Goal: Transaction & Acquisition: Subscribe to service/newsletter

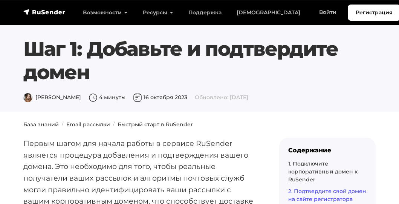
scroll to position [1130, 0]
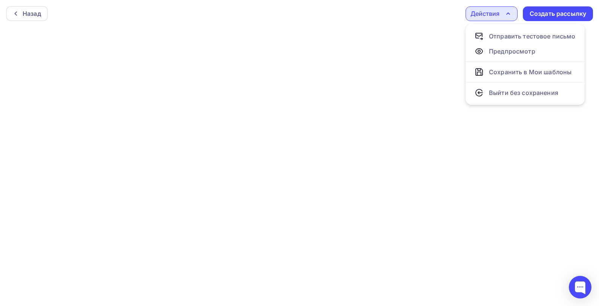
scroll to position [2, 0]
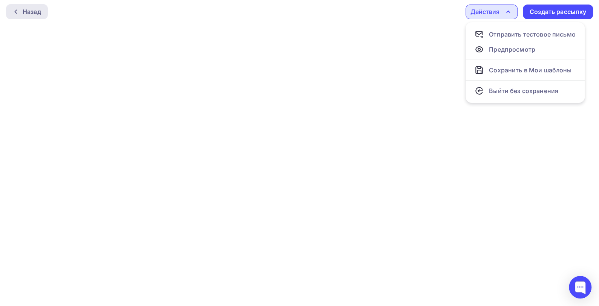
click at [31, 11] on div "Назад" at bounding box center [32, 11] width 18 height 9
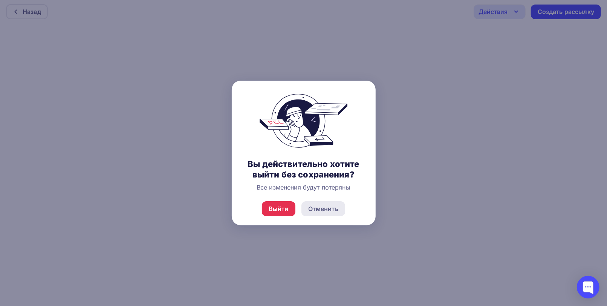
click at [320, 208] on div "Отменить" at bounding box center [323, 208] width 30 height 9
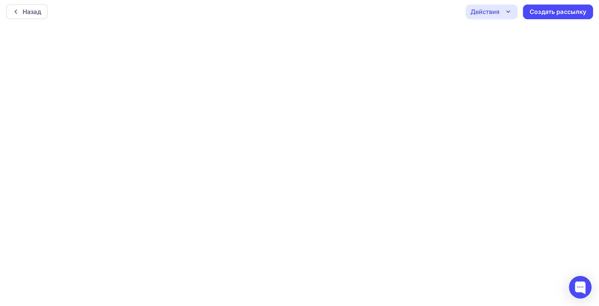
scroll to position [0, 0]
click at [500, 15] on div "Действия" at bounding box center [491, 13] width 52 height 15
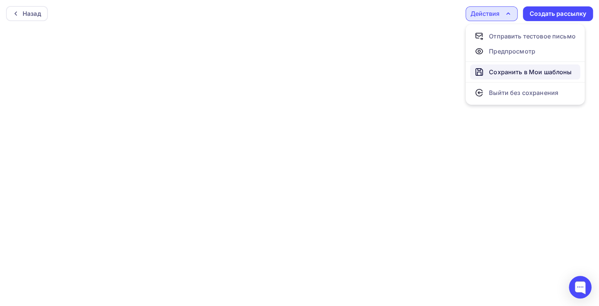
click at [512, 73] on div "Сохранить в Мои шаблоны" at bounding box center [530, 71] width 83 height 9
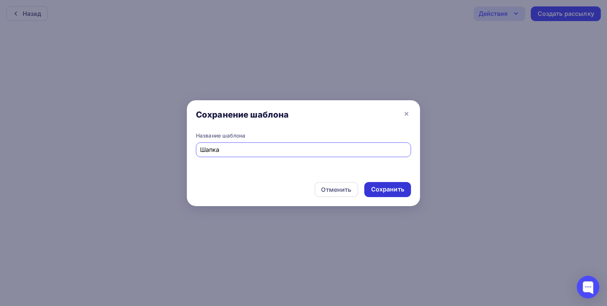
type input "Шапка"
click at [392, 189] on div "Сохранить" at bounding box center [387, 189] width 33 height 9
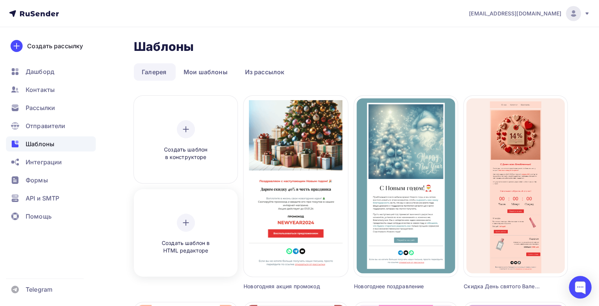
click at [184, 223] on icon at bounding box center [185, 222] width 9 height 9
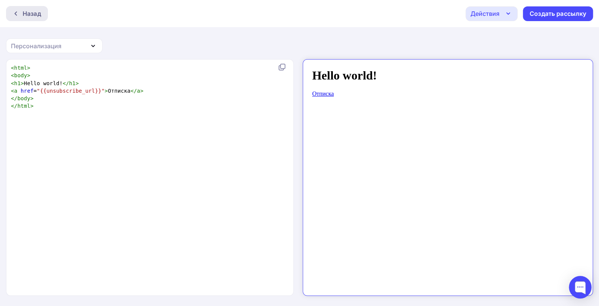
click at [25, 11] on div "Назад" at bounding box center [32, 13] width 18 height 9
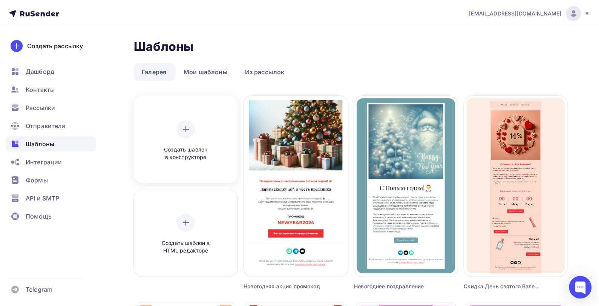
click at [186, 130] on icon at bounding box center [186, 129] width 0 height 5
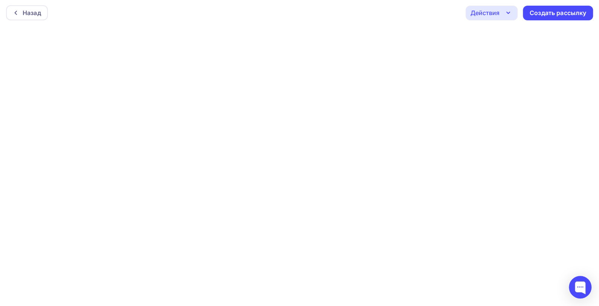
scroll to position [2, 0]
click at [31, 9] on div "Назад" at bounding box center [32, 11] width 18 height 9
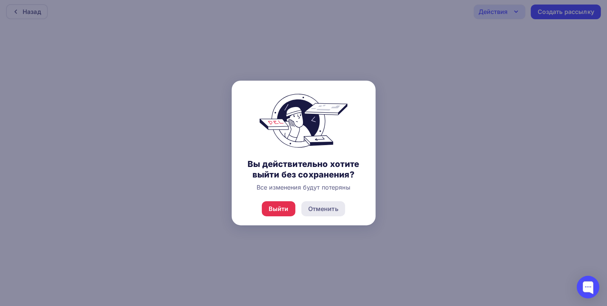
click at [323, 209] on div "Отменить" at bounding box center [323, 208] width 30 height 9
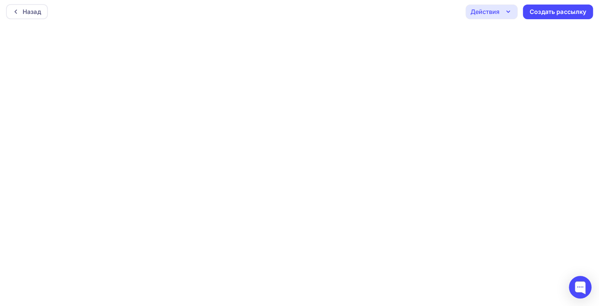
click at [493, 13] on div "Действия" at bounding box center [484, 11] width 29 height 9
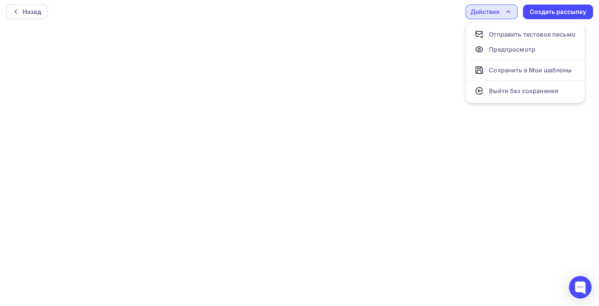
click at [487, 10] on div "Действия" at bounding box center [484, 11] width 29 height 9
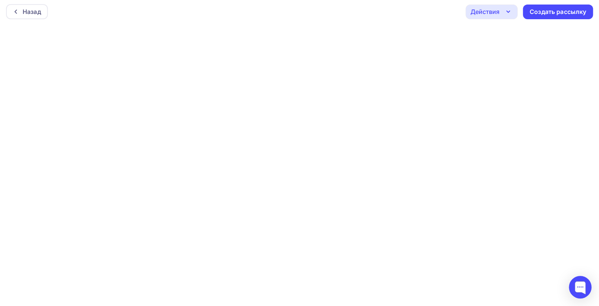
click at [496, 14] on div "Действия" at bounding box center [484, 11] width 29 height 9
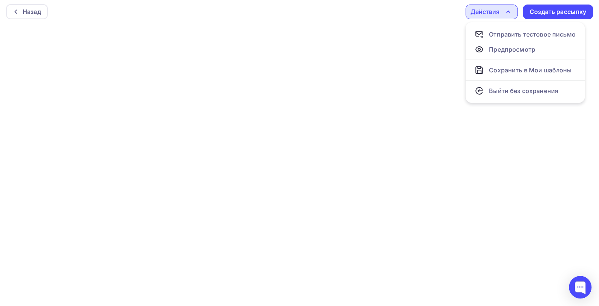
click at [485, 14] on div "Действия" at bounding box center [484, 11] width 29 height 9
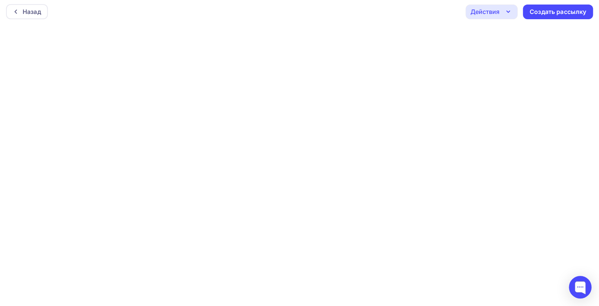
click at [510, 13] on icon "button" at bounding box center [507, 11] width 9 height 9
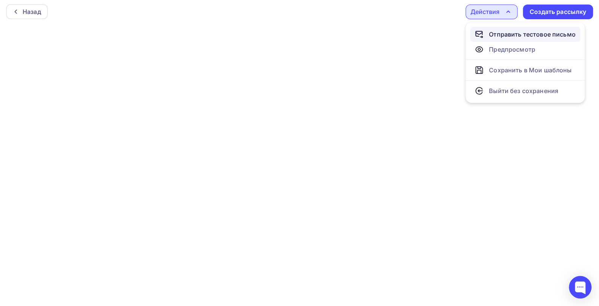
click at [512, 35] on div "Отправить тестовое письмо" at bounding box center [532, 34] width 87 height 9
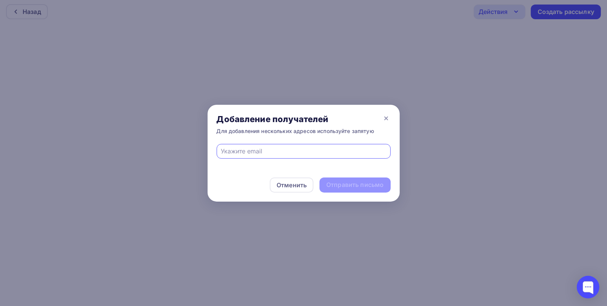
type input "info@3woodd.com"
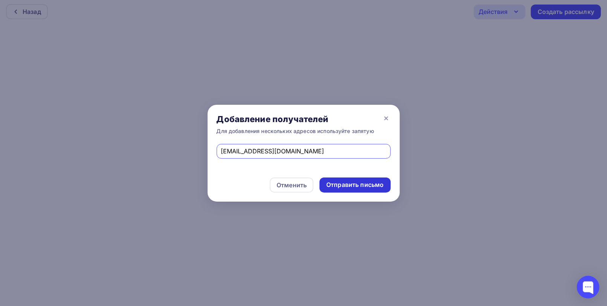
click at [352, 186] on div "Отправить письмо" at bounding box center [354, 184] width 57 height 9
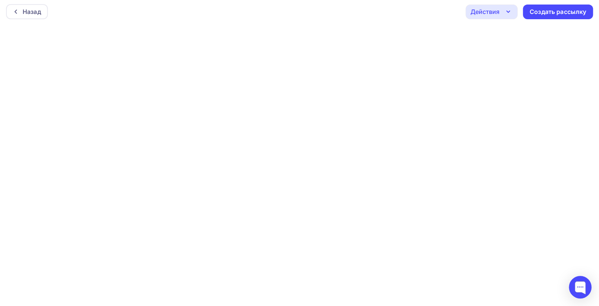
click at [502, 15] on div "Действия" at bounding box center [491, 12] width 52 height 15
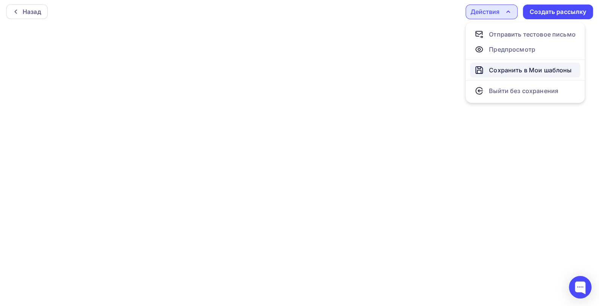
click at [504, 72] on div "Сохранить в Мои шаблоны" at bounding box center [530, 70] width 83 height 9
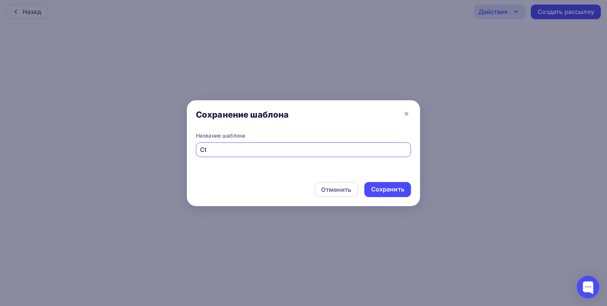
type input "C"
type input "Сельская ипотека"
click at [399, 188] on div "Сохранить" at bounding box center [387, 189] width 33 height 9
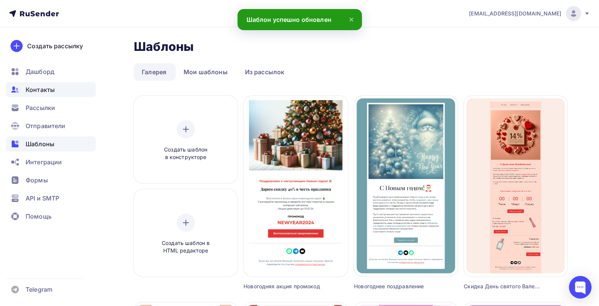
click at [42, 89] on span "Контакты" at bounding box center [40, 89] width 29 height 9
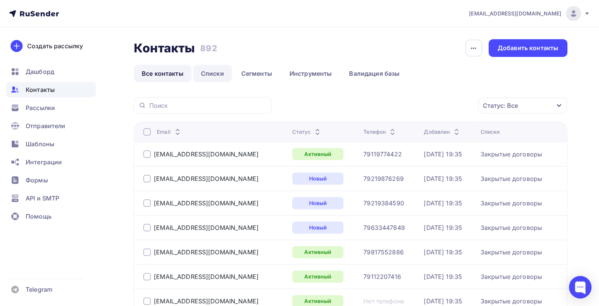
click at [213, 70] on link "Списки" at bounding box center [212, 73] width 39 height 17
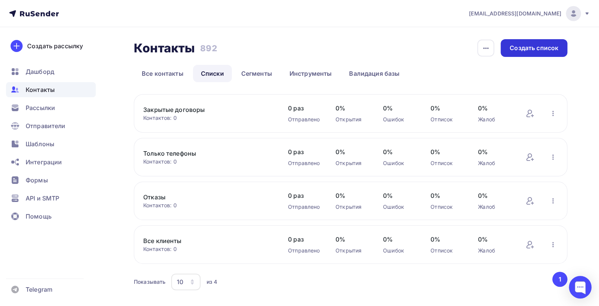
click at [523, 48] on div "Создать список" at bounding box center [533, 48] width 49 height 9
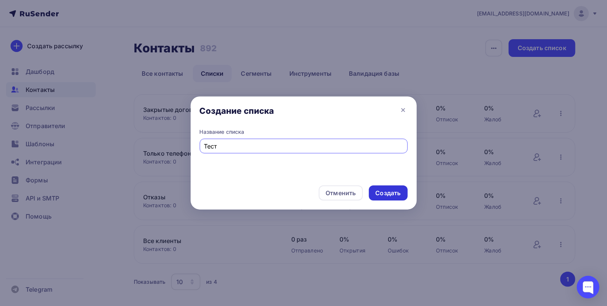
type input "Тест"
click at [388, 192] on div "Создать" at bounding box center [388, 193] width 25 height 9
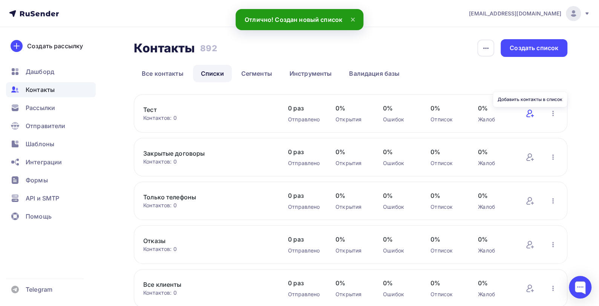
click at [529, 116] on icon at bounding box center [529, 114] width 6 height 8
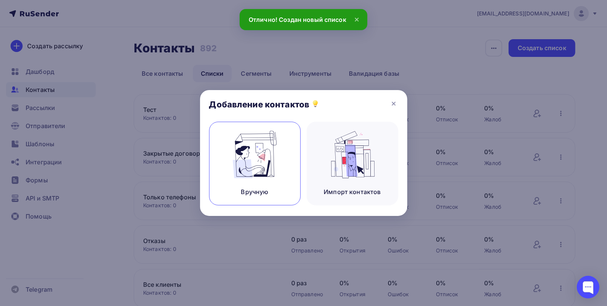
click at [262, 157] on img at bounding box center [254, 154] width 50 height 47
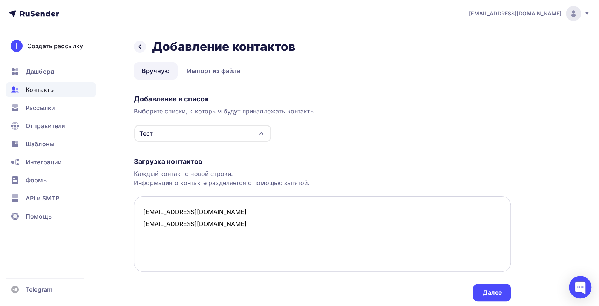
click at [219, 210] on textarea "amg@3woodd.com avldom@mail.ru" at bounding box center [322, 233] width 377 height 75
click at [199, 211] on textarea "amg@3woodd.com Александр avldom@mail.ru" at bounding box center [322, 233] width 377 height 75
click at [194, 224] on textarea "amg@3woodd.com, Александр avldom@mail.ru" at bounding box center [322, 233] width 377 height 75
click at [246, 210] on textarea "amg@3woodd.com, Александр avldom@mail.ru, Анна" at bounding box center [322, 233] width 377 height 75
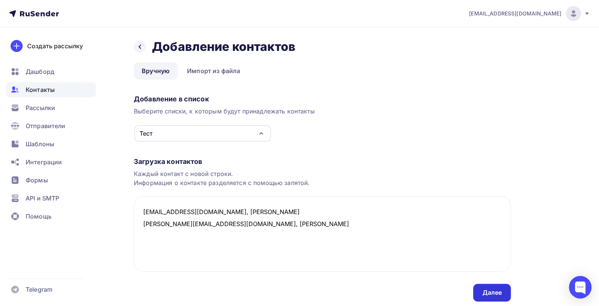
type textarea "amg@3woodd.com, Александр Михайлович avldom@mail.ru, Анна"
click at [500, 290] on div "Далее" at bounding box center [492, 292] width 20 height 9
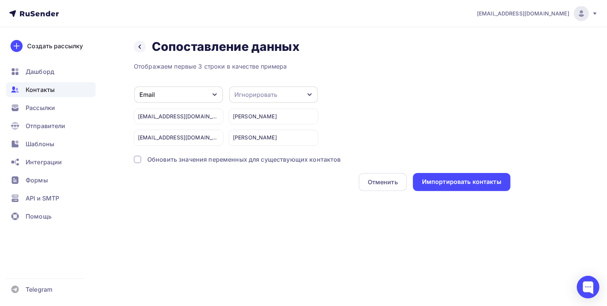
click at [310, 95] on icon "button" at bounding box center [310, 95] width 6 height 6
click at [267, 109] on div "Имя" at bounding box center [260, 109] width 44 height 9
click at [465, 182] on div "Импортировать контакты" at bounding box center [461, 181] width 79 height 9
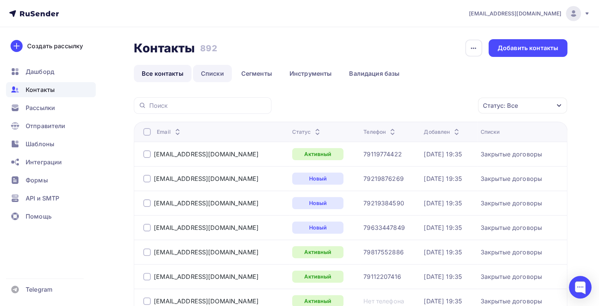
click at [212, 74] on link "Списки" at bounding box center [212, 73] width 39 height 17
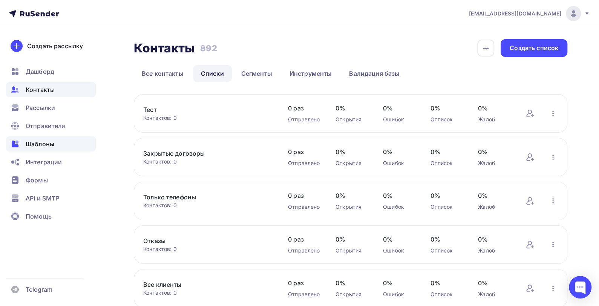
click at [39, 142] on span "Шаблоны" at bounding box center [40, 143] width 29 height 9
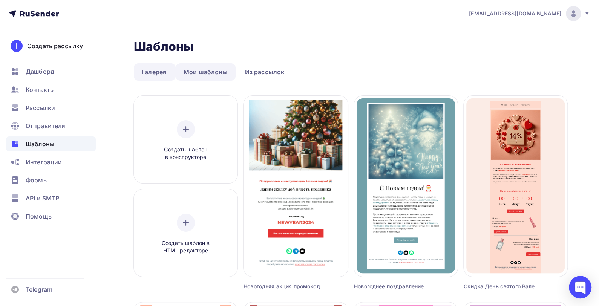
click at [209, 72] on link "Мои шаблоны" at bounding box center [206, 71] width 60 height 17
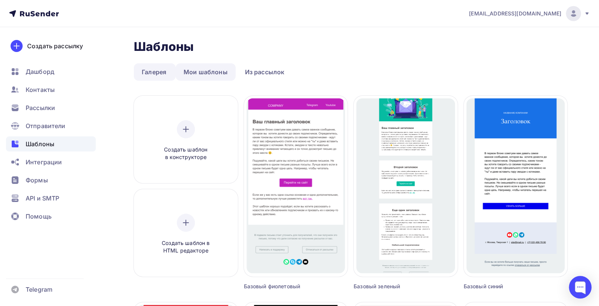
click at [209, 69] on link "Мои шаблоны" at bounding box center [206, 71] width 60 height 17
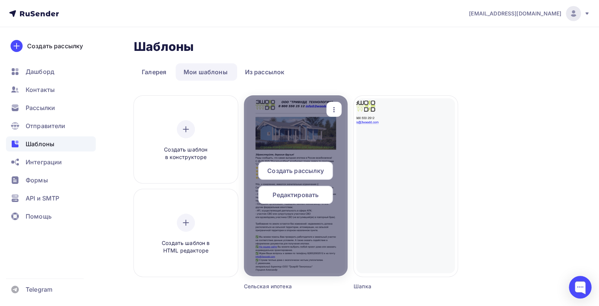
click at [285, 167] on span "Создать рассылку" at bounding box center [295, 170] width 57 height 9
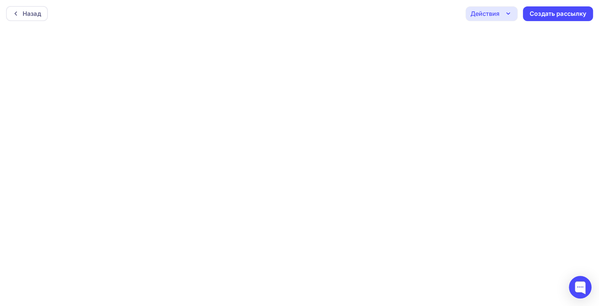
scroll to position [2, 0]
click at [562, 11] on div "Создать рассылку" at bounding box center [557, 12] width 57 height 9
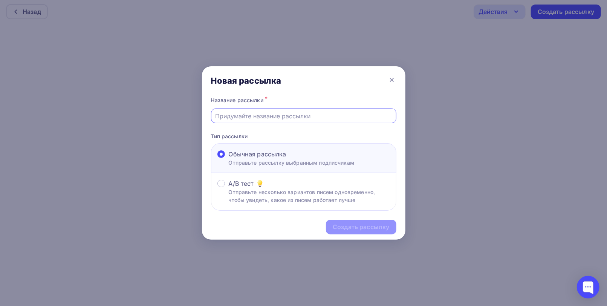
click at [275, 116] on input "text" at bounding box center [303, 116] width 177 height 9
type input "С"
click at [306, 116] on input "Возобновление программы "сельская ипотека"" at bounding box center [303, 116] width 177 height 9
drag, startPoint x: 358, startPoint y: 114, endPoint x: 214, endPoint y: 122, distance: 144.2
click at [214, 122] on div "Возобновление программы "Сельская ипотека"" at bounding box center [303, 116] width 185 height 15
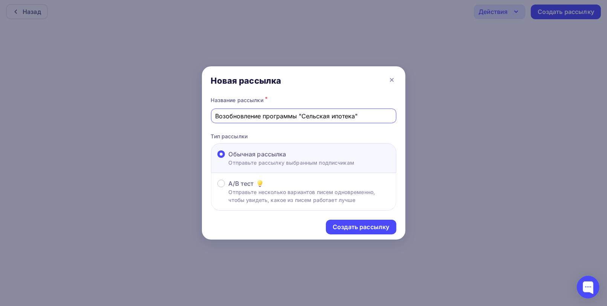
click at [386, 117] on input "Возобновление программы "Сельская ипотека"" at bounding box center [303, 116] width 177 height 9
type input "Возобновление программы "Сельская ипотека""
click at [353, 226] on div "Создать рассылку" at bounding box center [361, 227] width 57 height 9
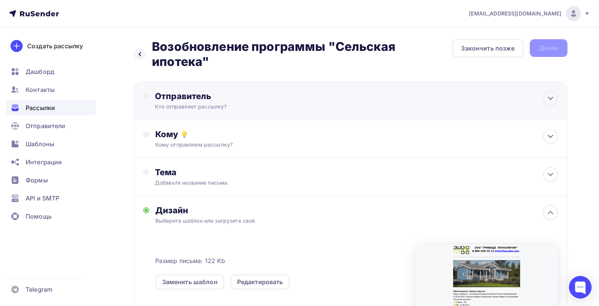
click at [249, 102] on div "Отправитель Кто отправляет рассылку? Email * info@3woodd.com info@3woodd.com До…" at bounding box center [236, 101] width 163 height 20
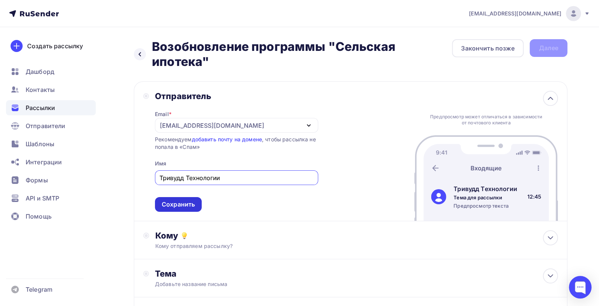
type input "Тривудд Технологии"
click at [170, 207] on div "Сохранить" at bounding box center [178, 204] width 33 height 9
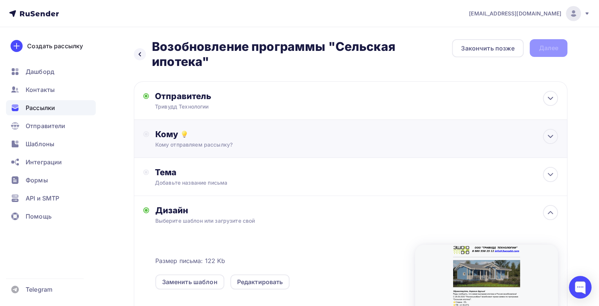
click at [374, 155] on div "Кому Кому отправляем рассылку? Списки получателей Выберите список Все списки id…" at bounding box center [350, 139] width 433 height 38
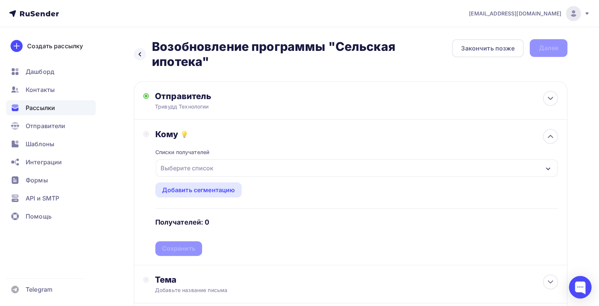
click at [548, 168] on icon "button" at bounding box center [548, 168] width 4 height 3
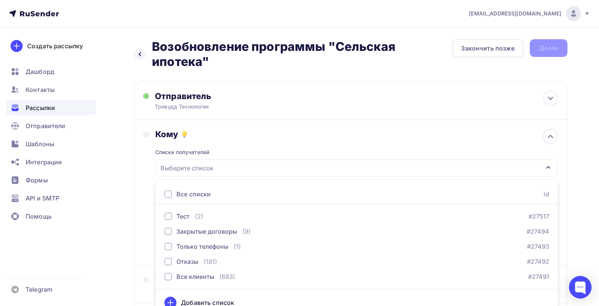
scroll to position [10, 0]
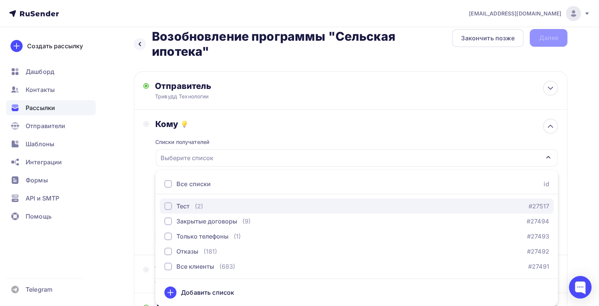
click at [170, 207] on div "button" at bounding box center [168, 206] width 8 height 8
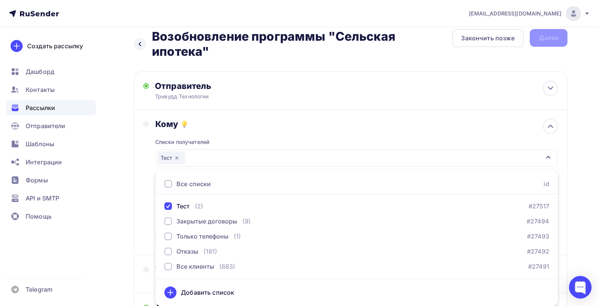
click at [582, 148] on div "Назад Возобновление программы "Сельская ипотека" Возобновление программы "Сельс…" at bounding box center [299, 281] width 599 height 529
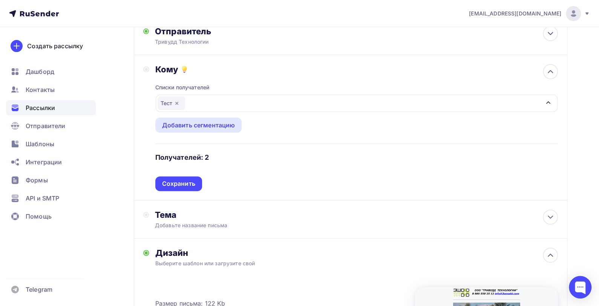
scroll to position [67, 0]
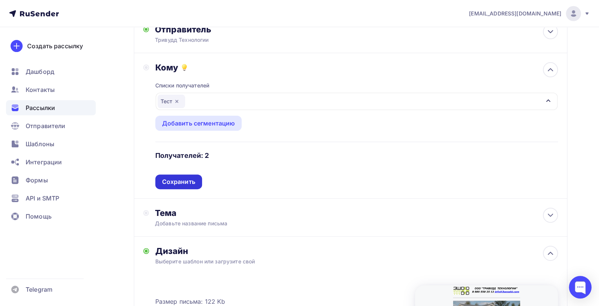
click at [173, 182] on div "Сохранить" at bounding box center [178, 181] width 33 height 9
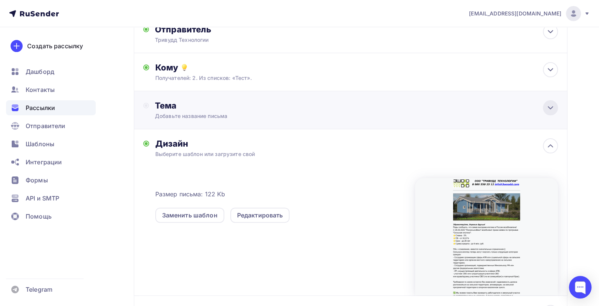
click at [554, 107] on icon at bounding box center [550, 107] width 9 height 9
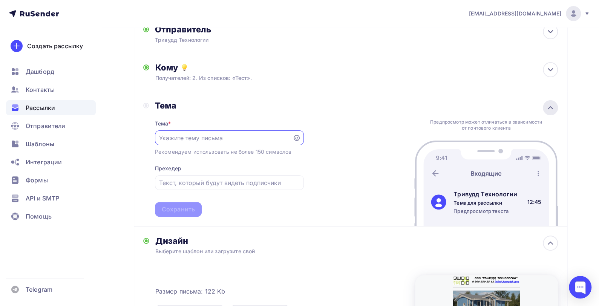
scroll to position [0, 0]
paste input "Возобновление программы "Сельская ипотека""
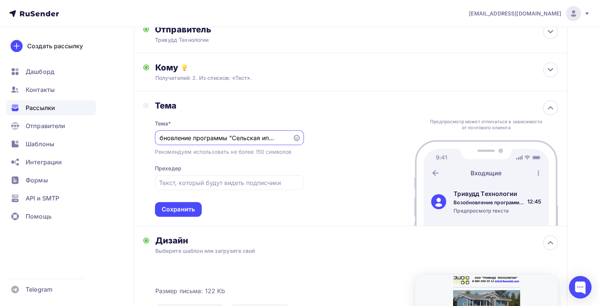
type input "Возобновление программы "Сельская ипотека""
click at [362, 153] on div "Тема Тема * Возобновление программы "Сельская ипотека" Рекомендуем использовать…" at bounding box center [350, 158] width 433 height 135
click at [277, 181] on input "text" at bounding box center [229, 182] width 140 height 9
click at [181, 207] on div "Сохранить" at bounding box center [178, 209] width 33 height 9
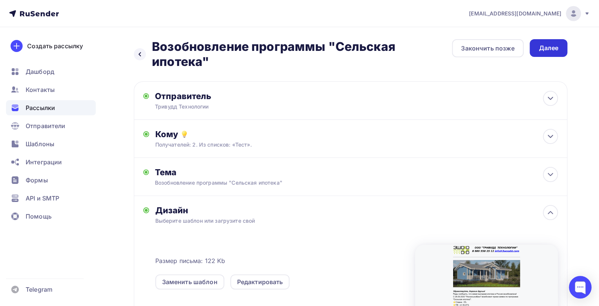
click at [556, 46] on div "Далее" at bounding box center [548, 48] width 20 height 9
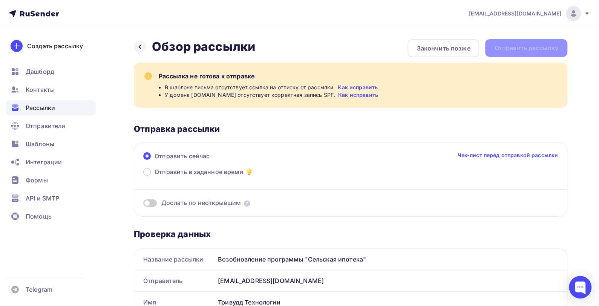
click at [362, 86] on link "Как исправить" at bounding box center [358, 88] width 40 height 8
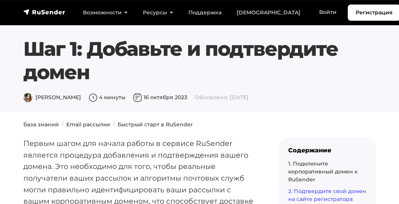
scroll to position [1130, 0]
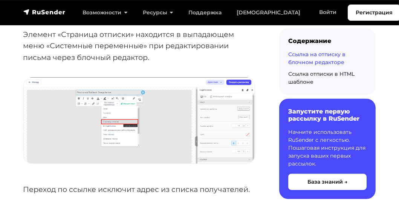
scroll to position [640, 0]
